Goal: Information Seeking & Learning: Learn about a topic

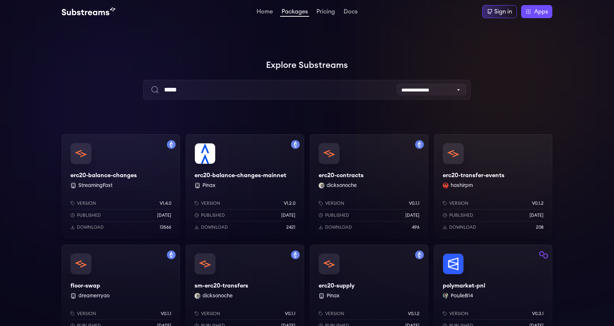
click at [255, 174] on div "erc20-balance-changes-mainnet Pinax Version v1.2.0 Published [DATE] Download 24…" at bounding box center [245, 186] width 118 height 104
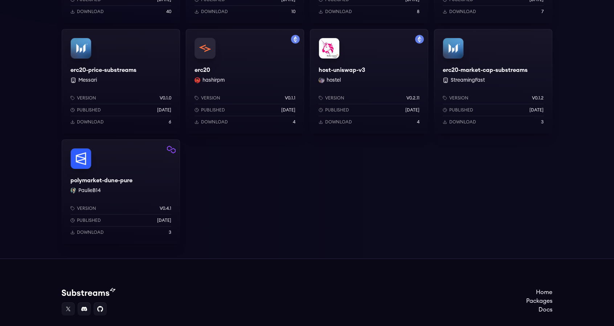
scroll to position [326, 0]
click at [125, 66] on div "erc20-price-substreams Messari Version v0.1.0 Published [DATE] Download 6" at bounding box center [121, 80] width 118 height 104
click at [82, 80] on button "Messari" at bounding box center [87, 79] width 18 height 7
click at [82, 79] on button "Messari" at bounding box center [87, 79] width 18 height 7
click at [87, 66] on div "erc20-price-substreams Messari Version v0.1.0 Published [DATE] Download 6" at bounding box center [121, 80] width 118 height 104
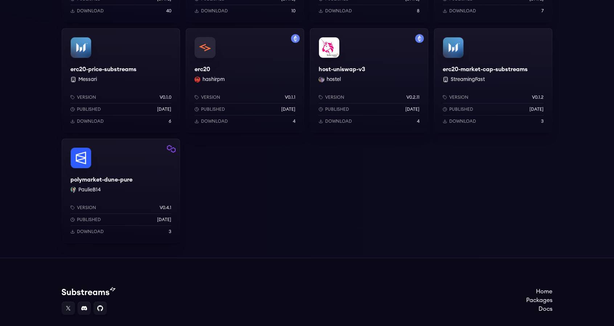
click at [78, 66] on div "erc20-price-substreams Messari Version v0.1.0 Published [DATE] Download 6" at bounding box center [121, 80] width 118 height 104
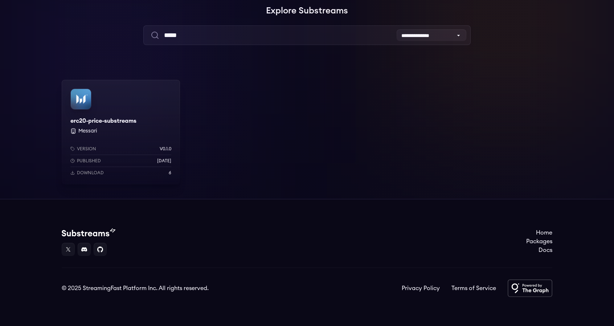
scroll to position [54, 0]
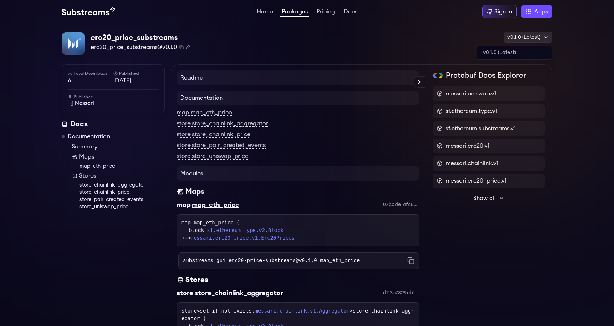
click at [531, 34] on div "v0.1.0 (Latest)" at bounding box center [528, 37] width 48 height 11
click at [417, 37] on div "erc20_price_substreams erc20_price_substreams@v0.1.0 Copied! Copied! v0.1.0 (La…" at bounding box center [307, 44] width 490 height 24
